Goal: Check status: Check status

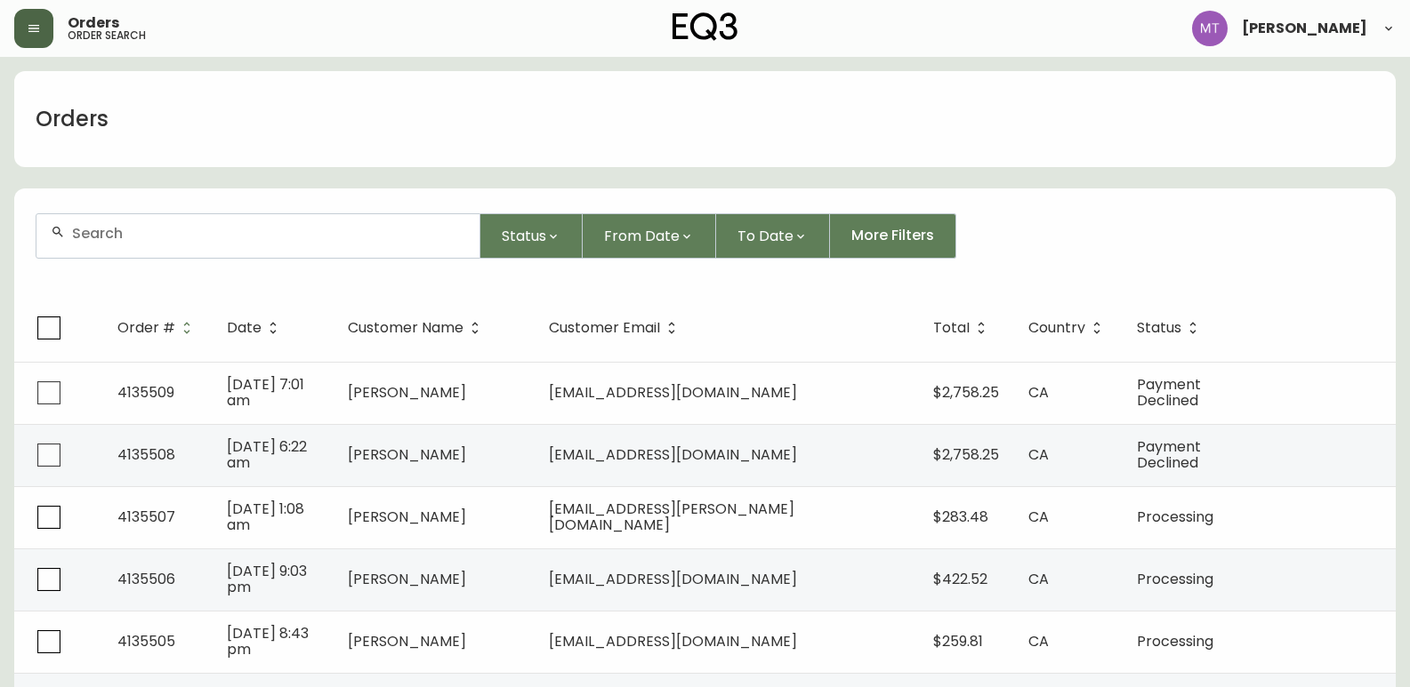
click at [41, 32] on button "button" at bounding box center [33, 28] width 39 height 39
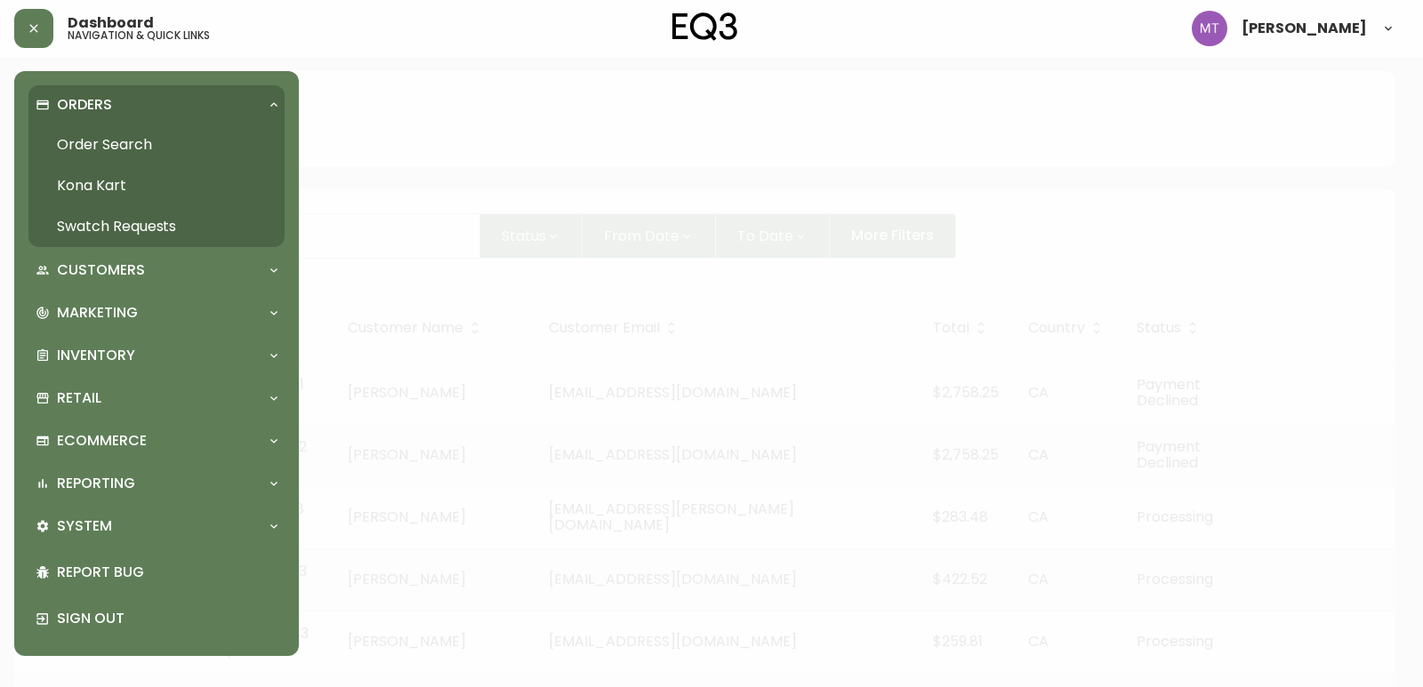
click at [88, 141] on link "Order Search" at bounding box center [156, 145] width 256 height 41
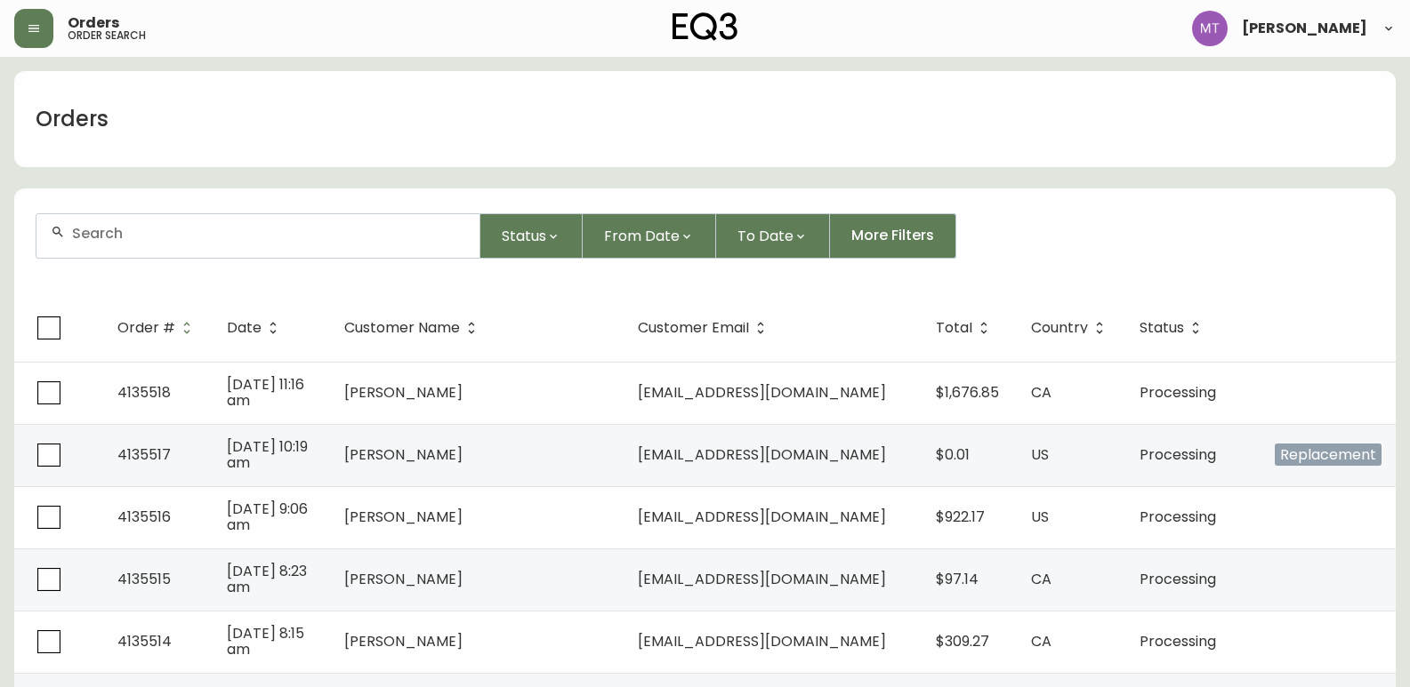
click at [362, 225] on input "text" at bounding box center [268, 233] width 393 height 17
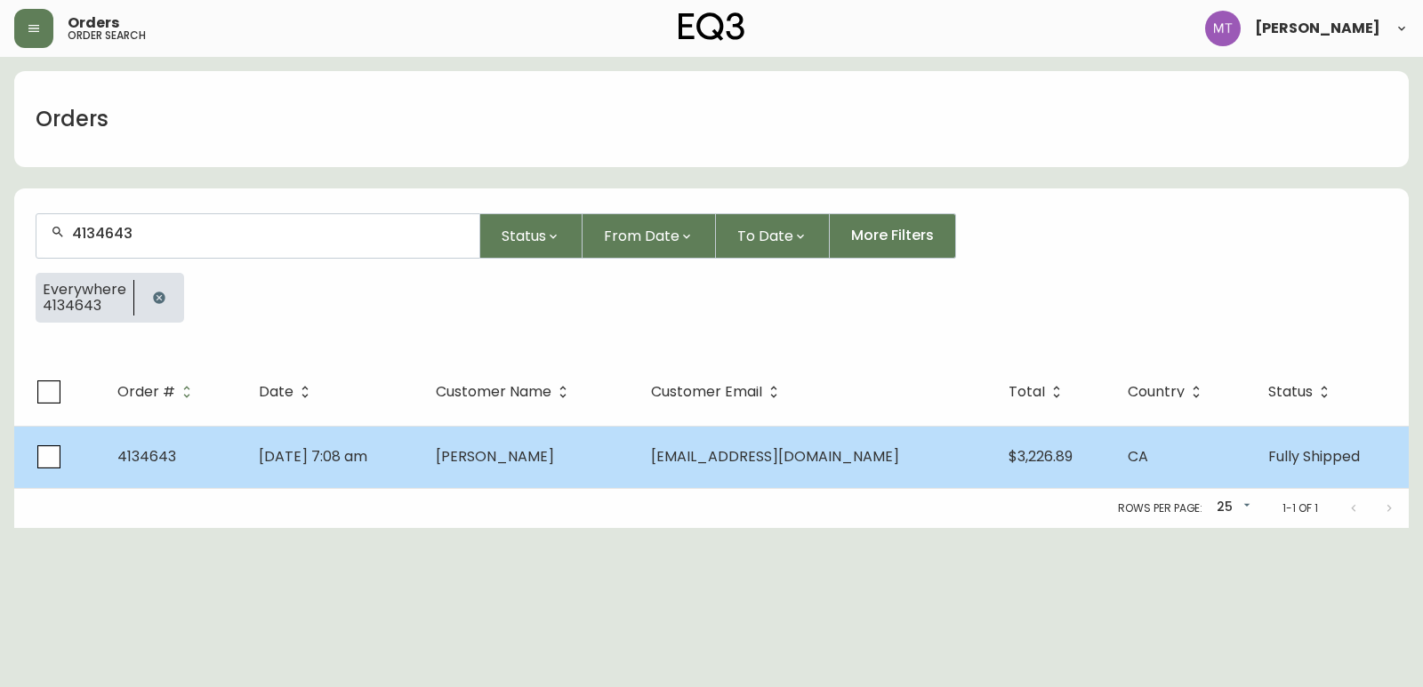
type input "4134643"
click at [422, 463] on td "[DATE] 7:08 am" at bounding box center [333, 457] width 177 height 62
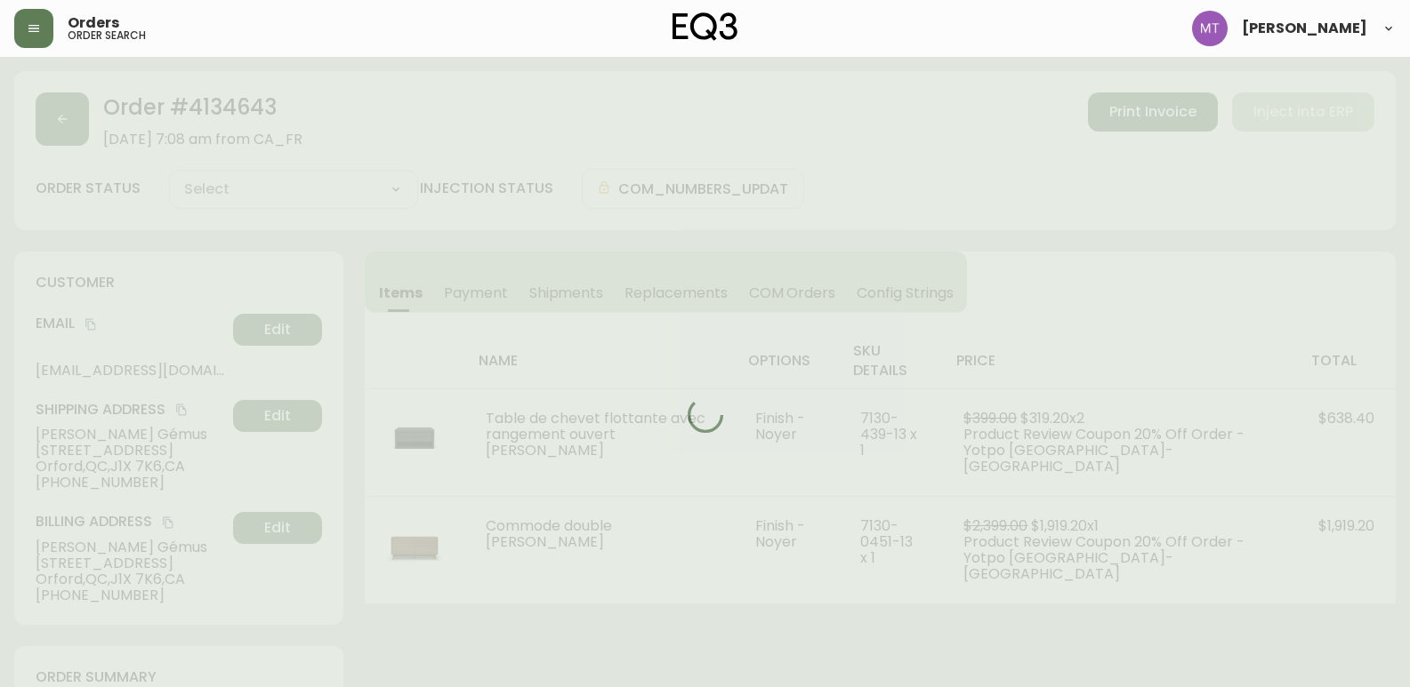
type input "Fully Shipped"
select select "FULLY_SHIPPED"
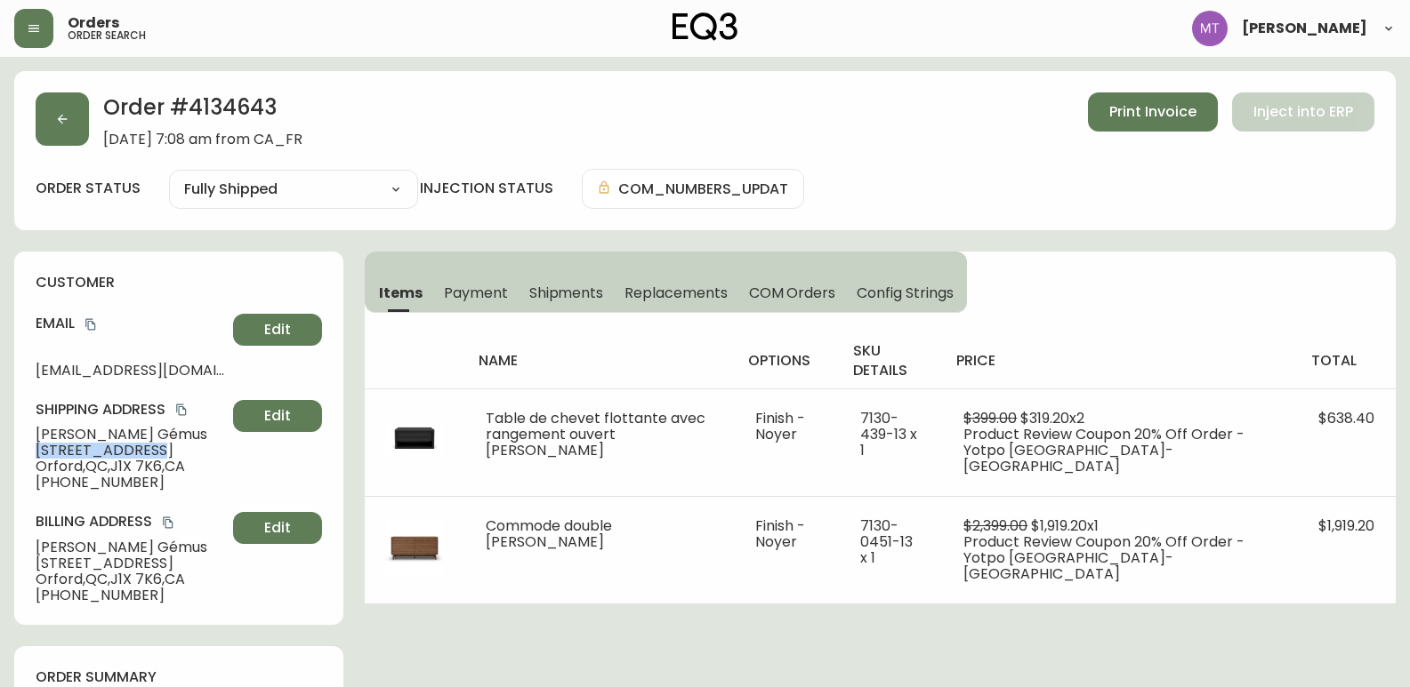
drag, startPoint x: 38, startPoint y: 448, endPoint x: 137, endPoint y: 453, distance: 98.8
click at [137, 453] on span "[STREET_ADDRESS]" at bounding box center [131, 451] width 190 height 16
copy span "[STREET_ADDRESS]"
click at [29, 530] on div "customer Email [EMAIL_ADDRESS][DOMAIN_NAME] Edit Shipping Address [PERSON_NAME]…" at bounding box center [178, 439] width 329 height 374
drag, startPoint x: 165, startPoint y: 463, endPoint x: 117, endPoint y: 463, distance: 48.0
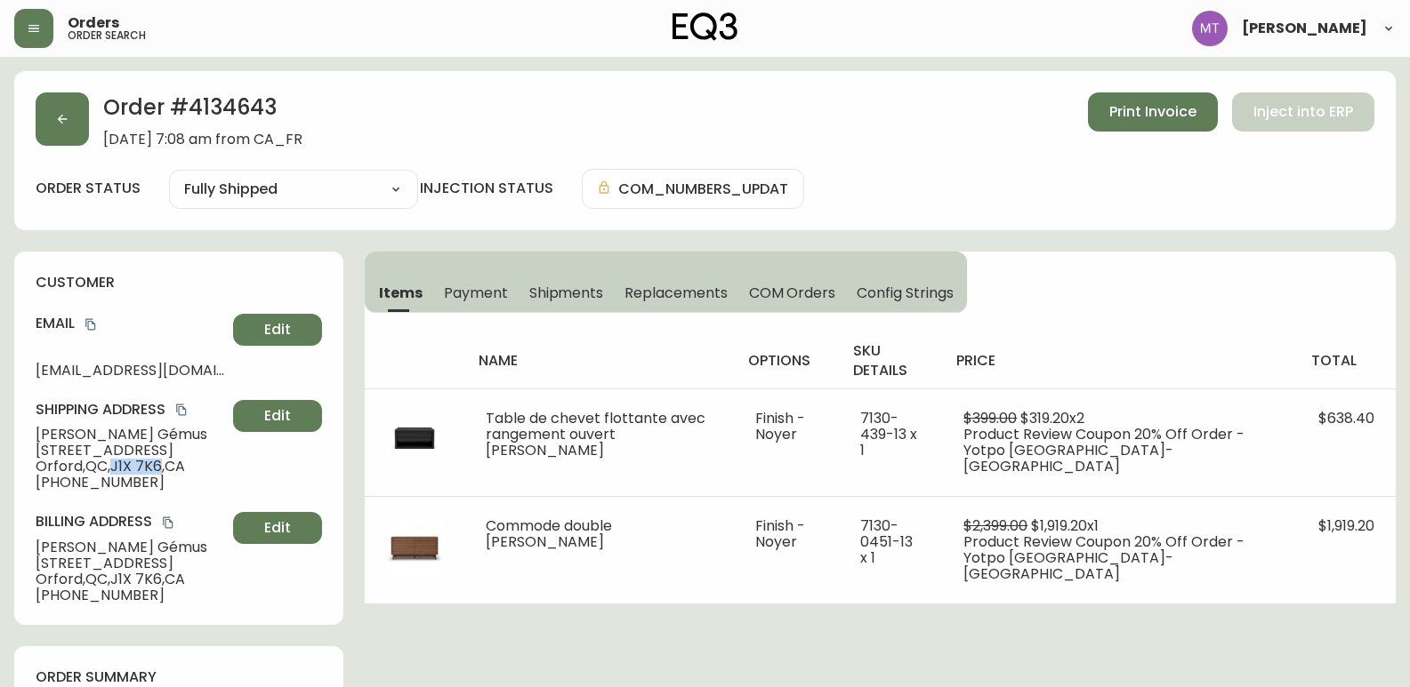
click at [118, 463] on span "Orford , [GEOGRAPHIC_DATA] , J1X 7K6 , [GEOGRAPHIC_DATA]" at bounding box center [131, 467] width 190 height 16
copy span "J1X 7K6"
click at [17, 486] on div "customer Email [EMAIL_ADDRESS][DOMAIN_NAME] Edit Shipping Address [PERSON_NAME]…" at bounding box center [178, 439] width 329 height 374
drag, startPoint x: 49, startPoint y: 477, endPoint x: 135, endPoint y: 482, distance: 86.4
click at [135, 482] on span "[PHONE_NUMBER]" at bounding box center [131, 483] width 190 height 16
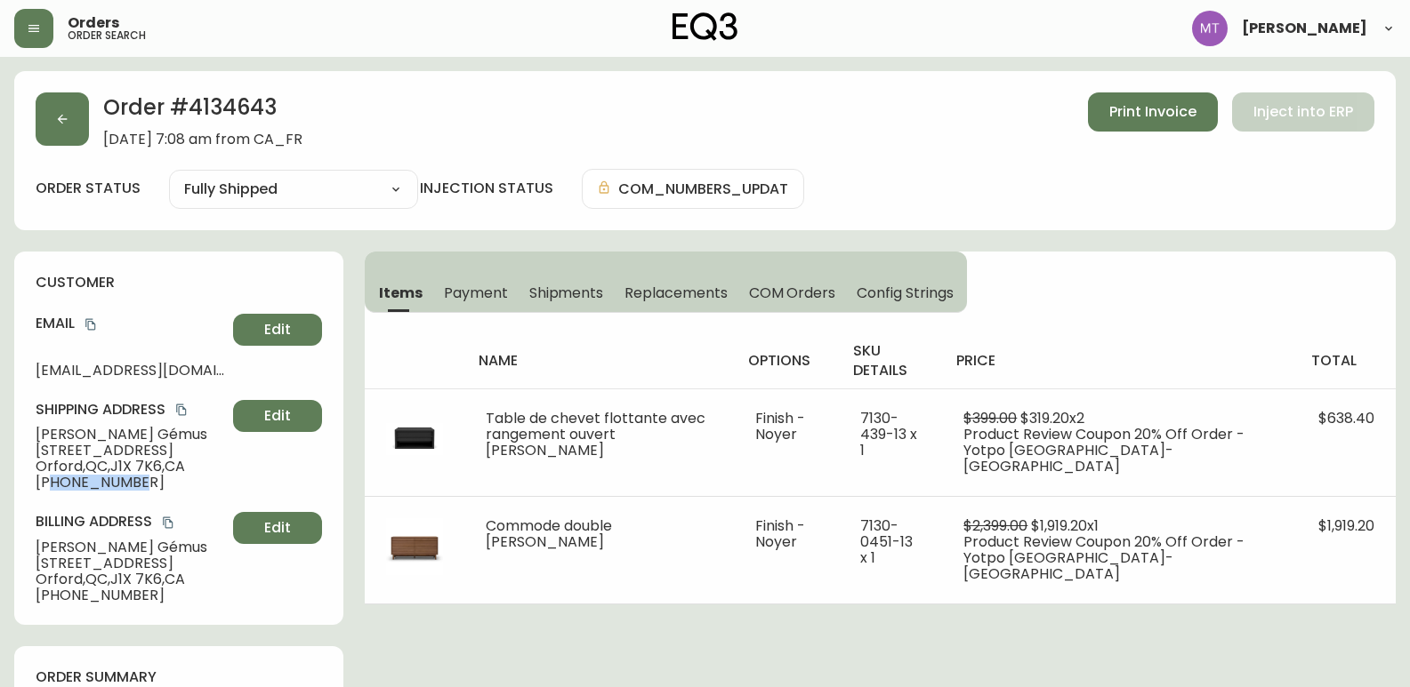
copy span "8195713038"
click at [89, 321] on icon "copy" at bounding box center [90, 324] width 12 height 12
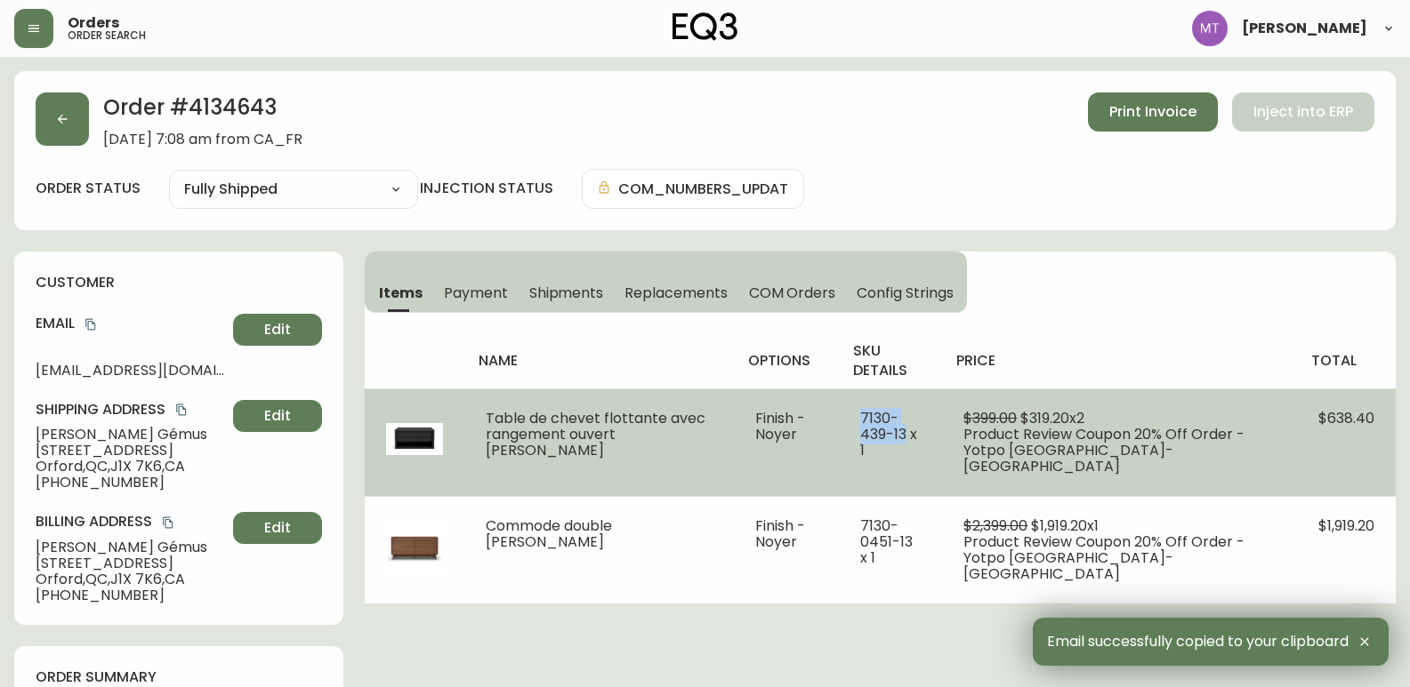
drag, startPoint x: 909, startPoint y: 435, endPoint x: 886, endPoint y: 398, distance: 43.2
click at [886, 398] on td "7130-439-13 x 1" at bounding box center [891, 443] width 104 height 108
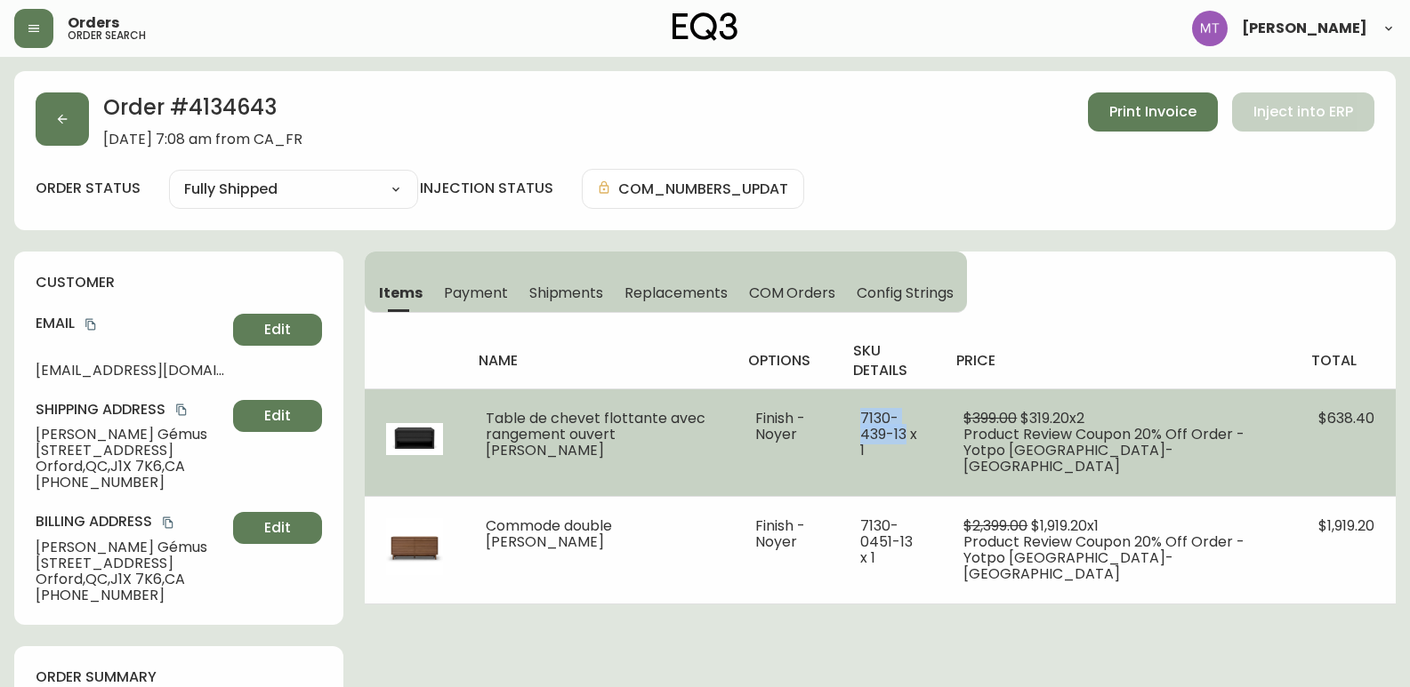
copy span "[PHONE_NUMBER]"
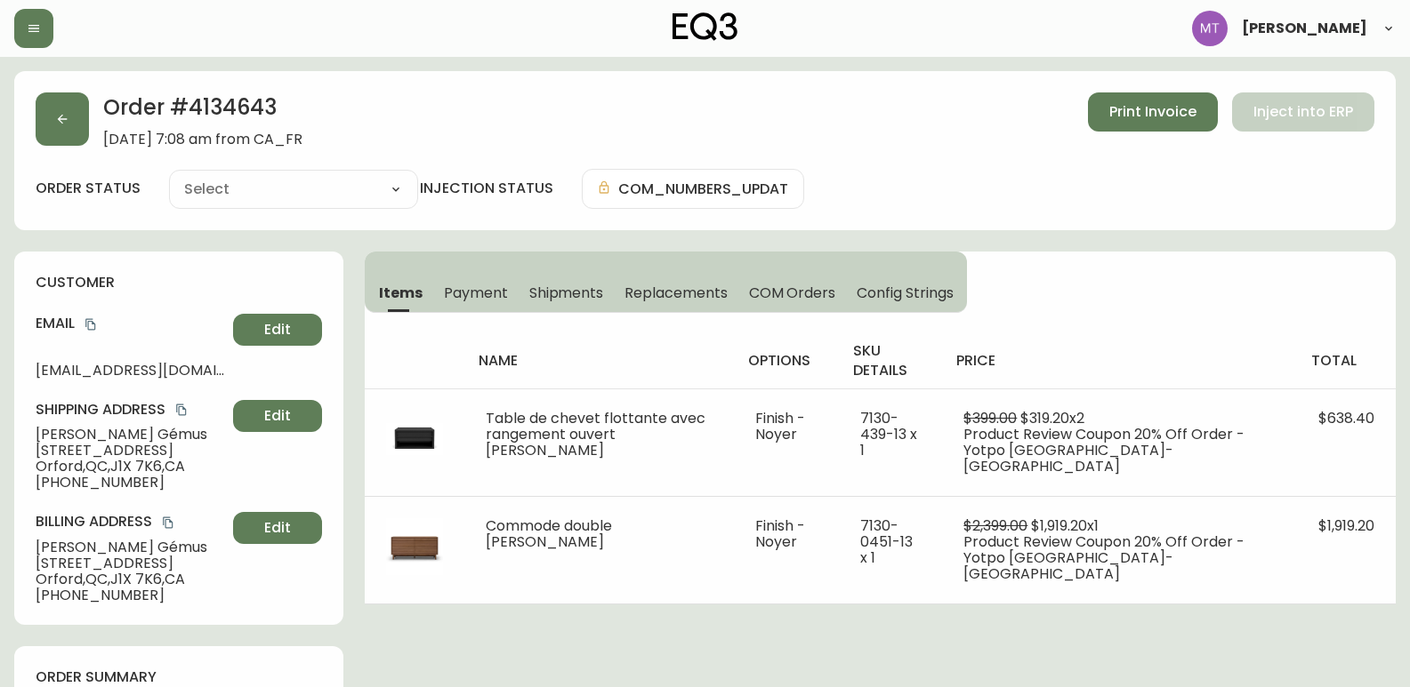
type input "Fully Shipped"
select select "FULLY_SHIPPED"
